Goal: Register for event/course

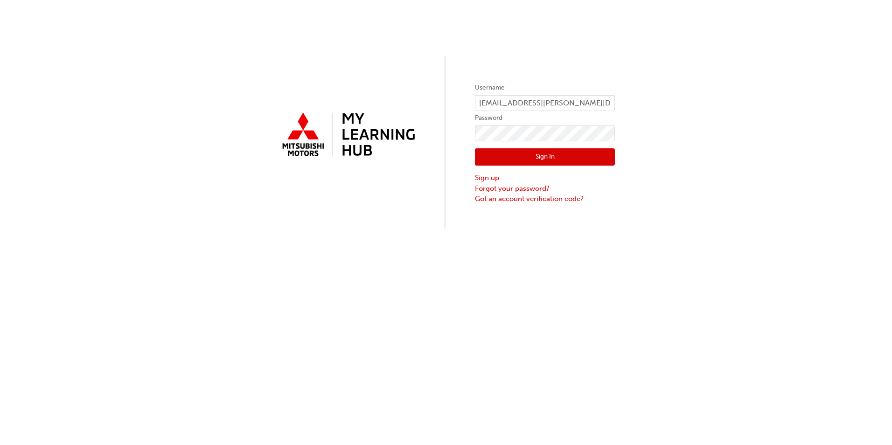
click at [523, 157] on button "Sign In" at bounding box center [545, 157] width 140 height 18
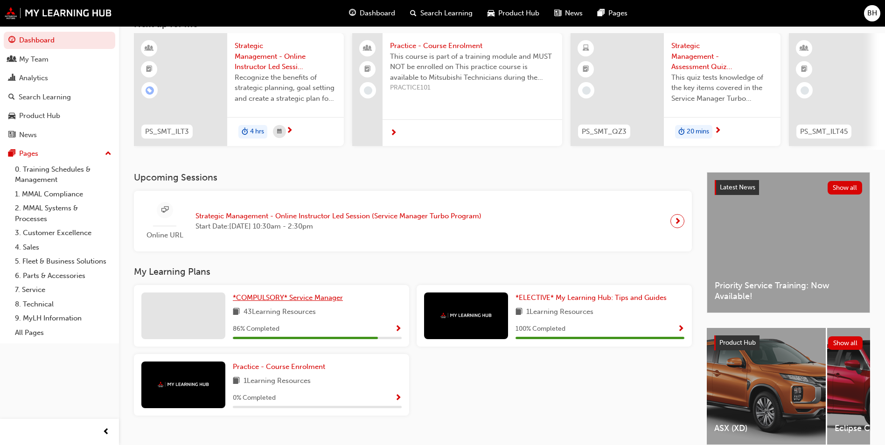
scroll to position [66, 0]
click at [312, 302] on span "*COMPULSORY* Service Manager" at bounding box center [288, 297] width 110 height 8
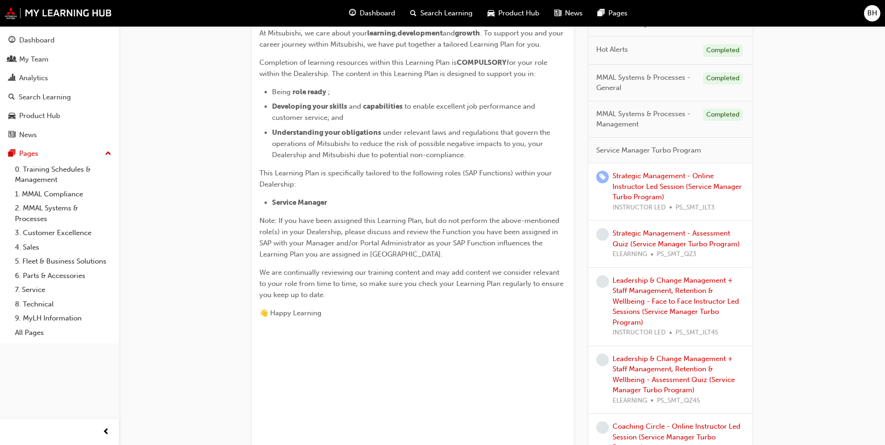
scroll to position [233, 0]
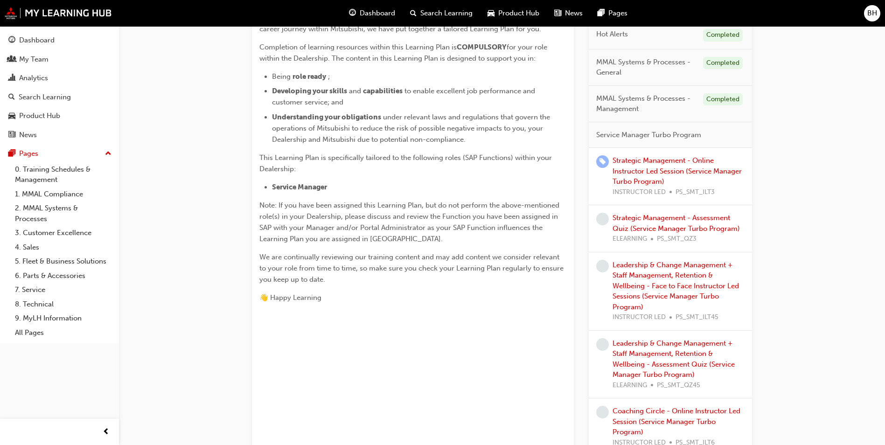
click at [666, 281] on div "Leadership & Change Management + Staff Management, Retention & Wellbeing - Face…" at bounding box center [679, 291] width 132 height 63
click at [650, 275] on link "Leadership & Change Management + Staff Management, Retention & Wellbeing - Face…" at bounding box center [676, 286] width 126 height 50
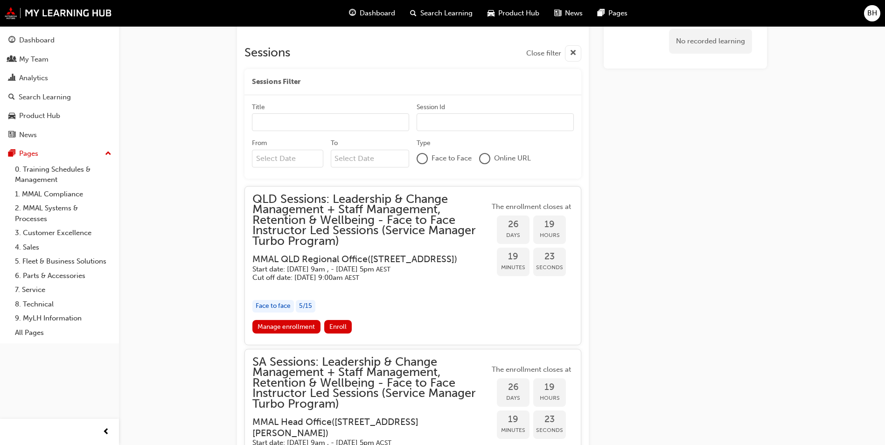
scroll to position [939, 0]
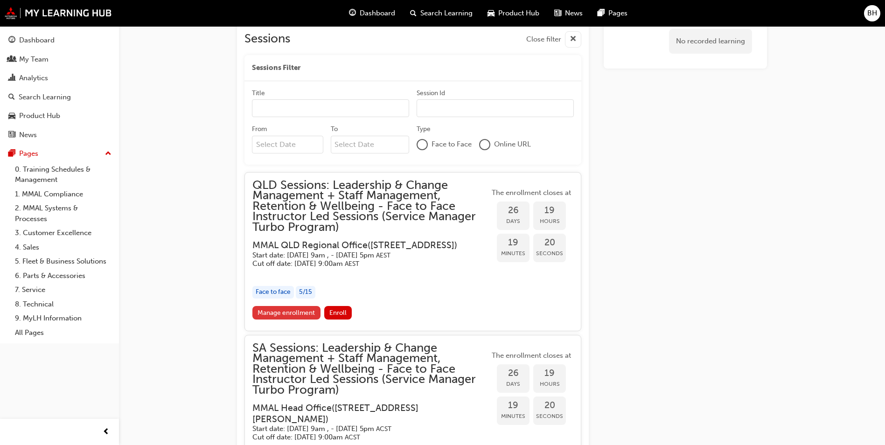
click at [293, 320] on link "Manage enrollment" at bounding box center [287, 313] width 68 height 14
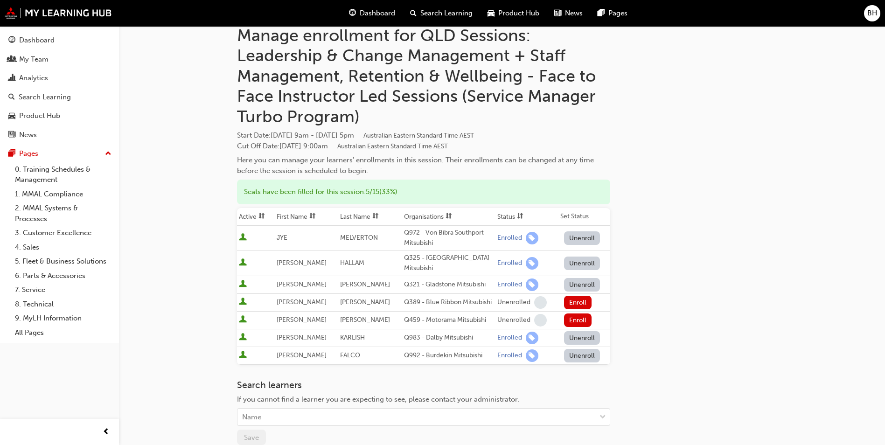
scroll to position [47, 0]
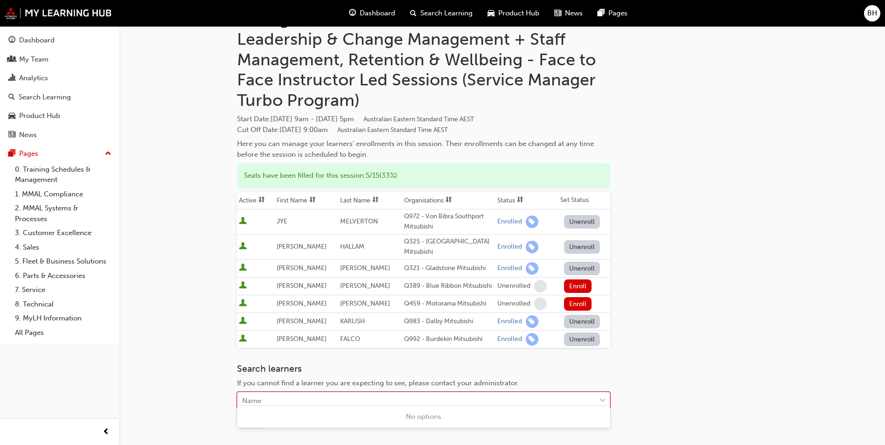
click at [295, 393] on div "Name" at bounding box center [417, 401] width 358 height 16
type input "hall"
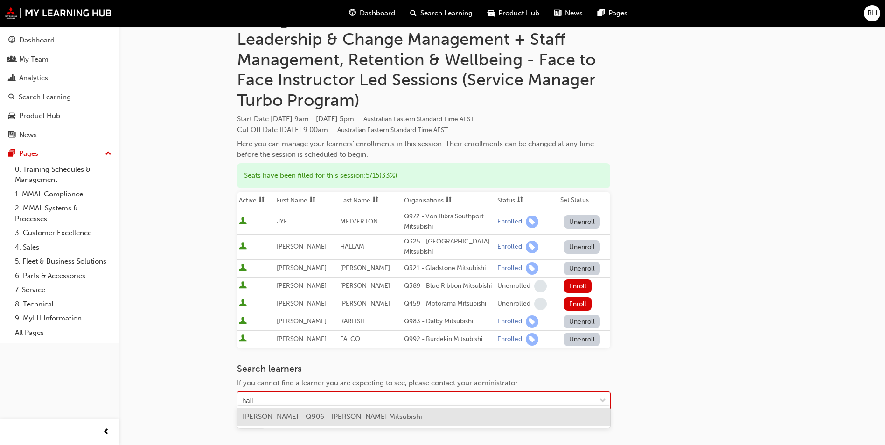
click at [296, 419] on span "[PERSON_NAME] - Q906 - [PERSON_NAME] Mitsubishi" at bounding box center [333, 417] width 180 height 8
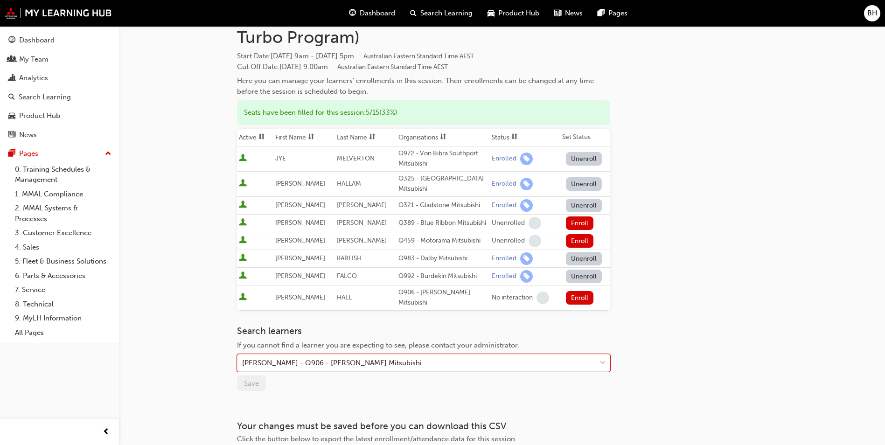
scroll to position [166, 0]
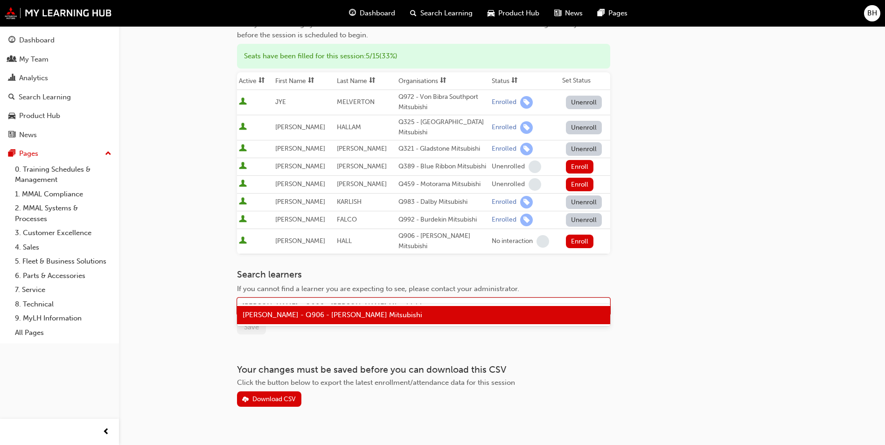
click at [547, 299] on div "[PERSON_NAME] - Q906 - [PERSON_NAME] Mitsubishi" at bounding box center [417, 307] width 358 height 16
click at [399, 314] on div "[PERSON_NAME] - Q906 - [PERSON_NAME] Mitsubishi" at bounding box center [423, 315] width 373 height 18
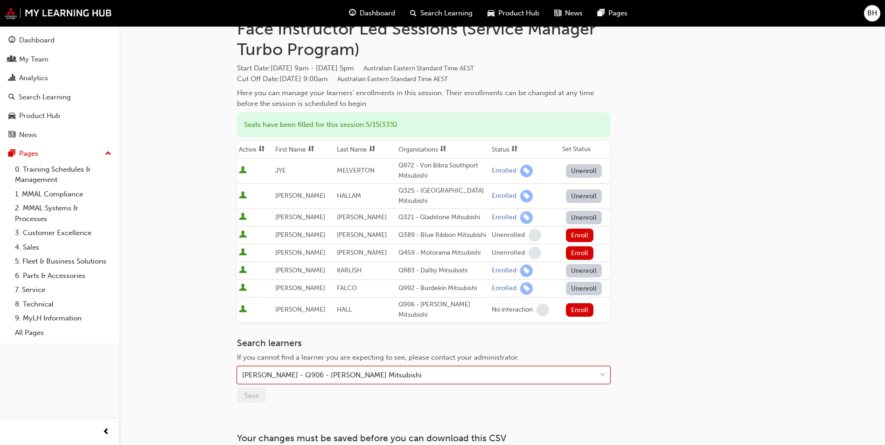
scroll to position [0, 0]
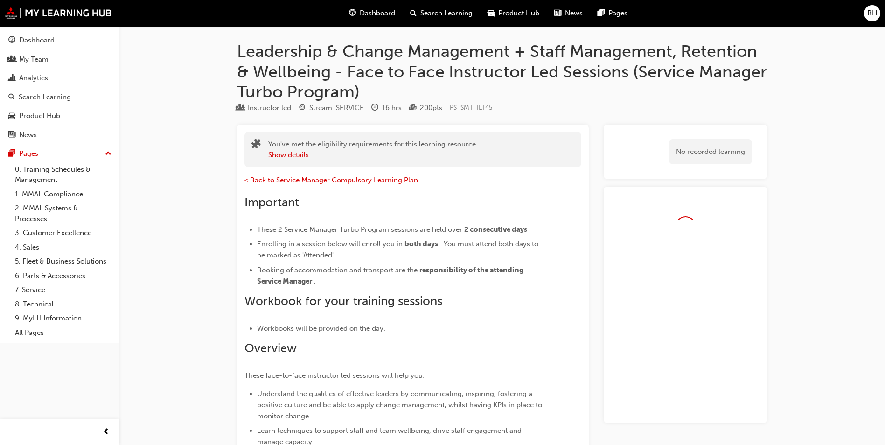
scroll to position [939, 0]
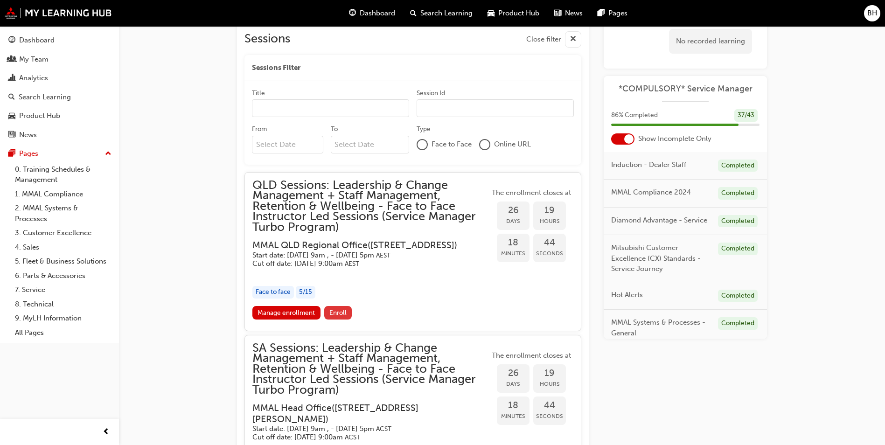
click at [337, 317] on span "Enroll" at bounding box center [338, 313] width 17 height 8
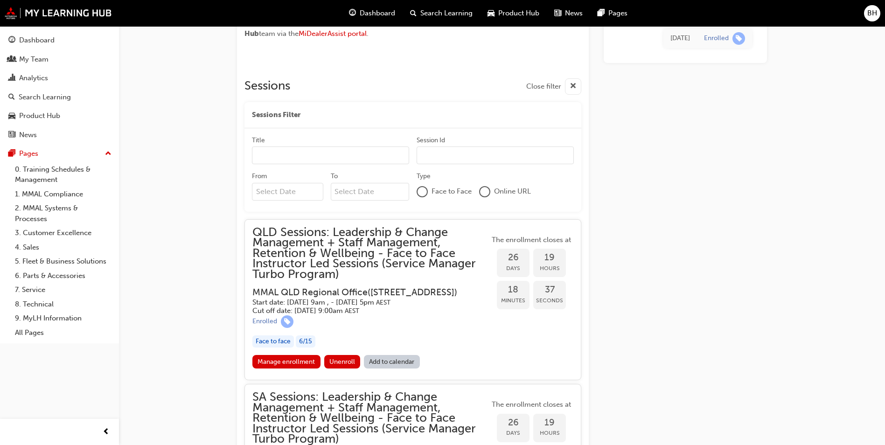
scroll to position [892, 0]
click at [289, 368] on link "Manage enrollment" at bounding box center [287, 362] width 68 height 14
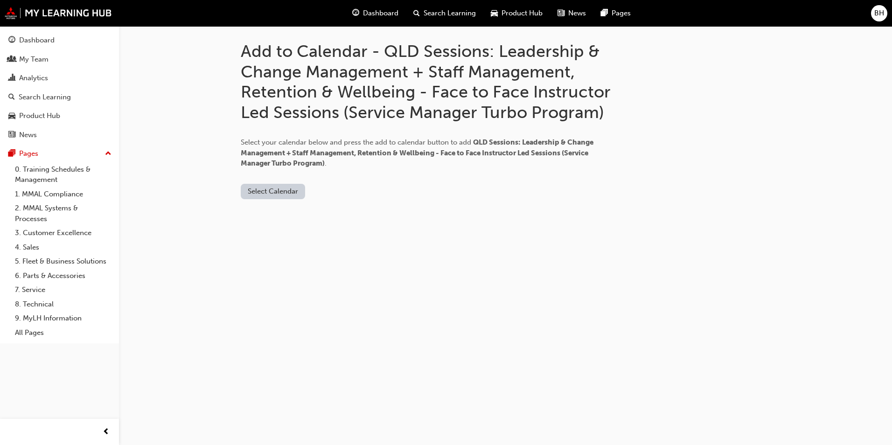
click at [274, 193] on button "Select Calendar" at bounding box center [273, 191] width 64 height 15
